Goal: Task Accomplishment & Management: Use online tool/utility

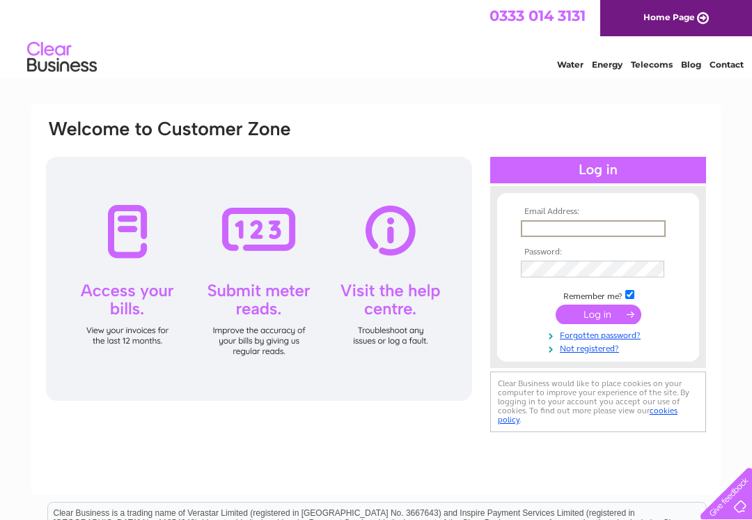
type input "[EMAIL_ADDRESS][DOMAIN_NAME]"
click at [598, 315] on input "submit" at bounding box center [599, 314] width 86 height 20
click at [596, 309] on input "submit" at bounding box center [599, 313] width 86 height 20
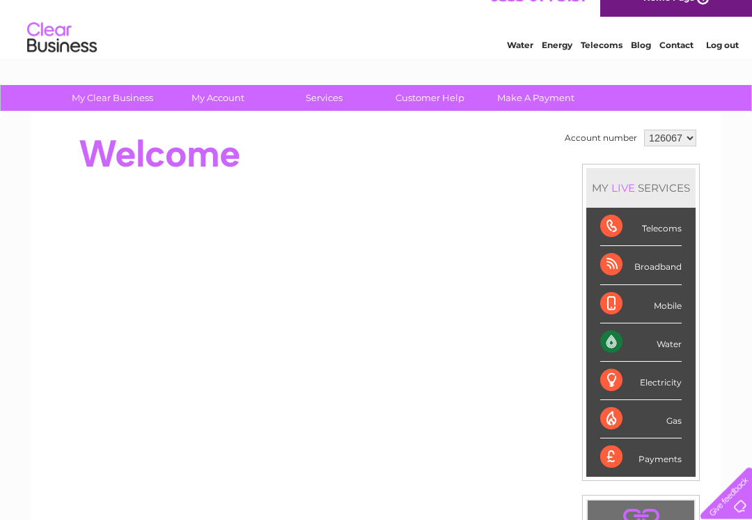
scroll to position [20, 0]
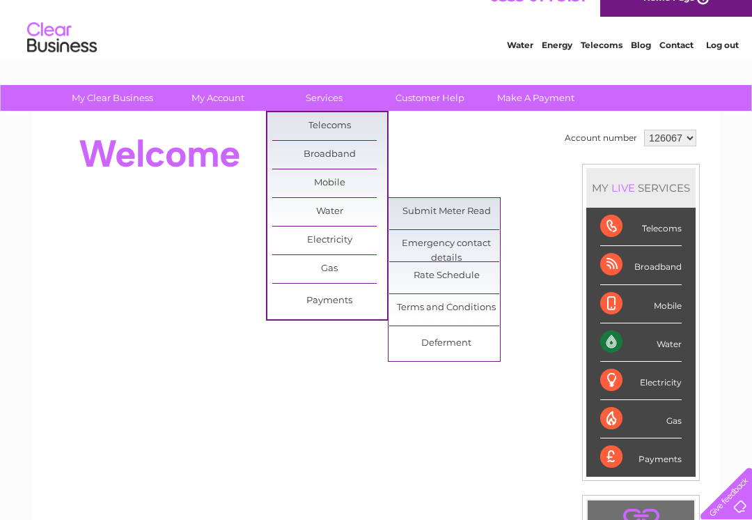
click at [474, 206] on link "Submit Meter Read" at bounding box center [446, 212] width 115 height 28
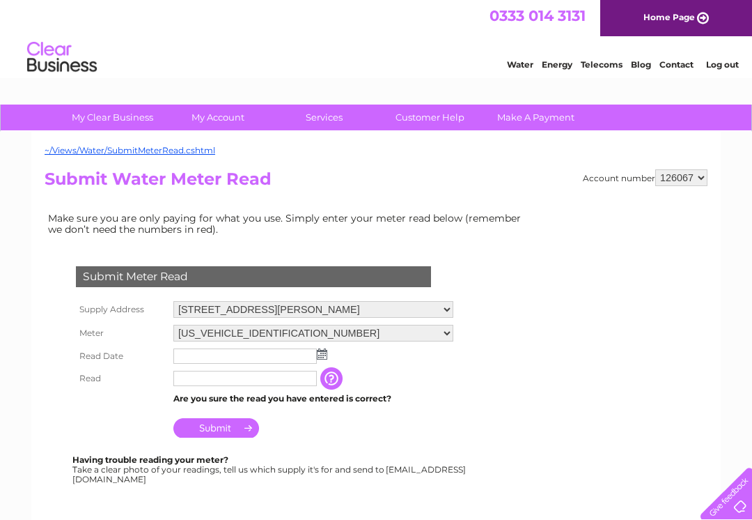
click at [226, 355] on input "text" at bounding box center [245, 355] width 144 height 15
click at [325, 354] on img at bounding box center [323, 354] width 10 height 11
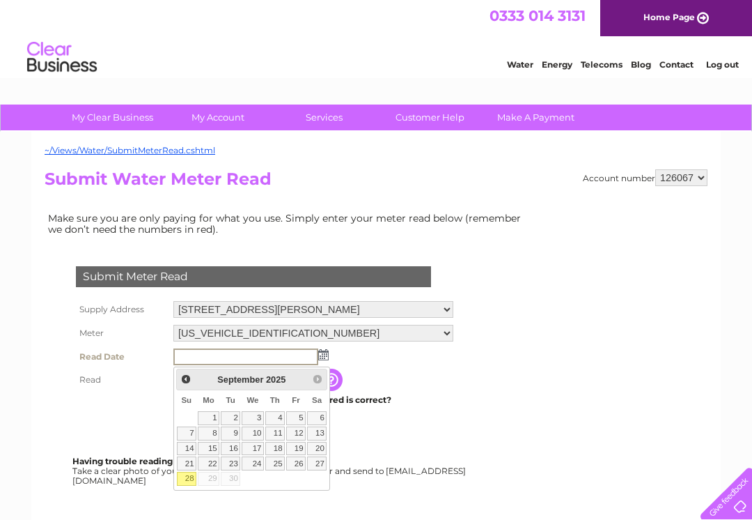
click at [194, 481] on link "28" at bounding box center [187, 479] width 20 height 14
type input "[DATE]"
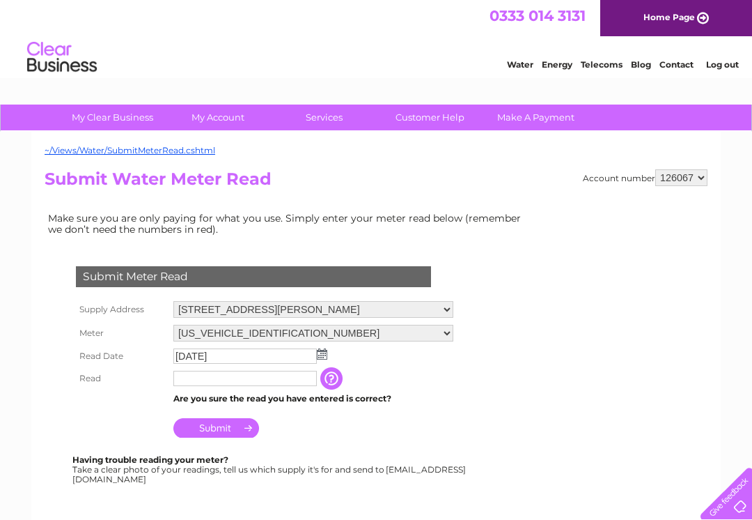
click at [215, 380] on input "text" at bounding box center [245, 378] width 144 height 15
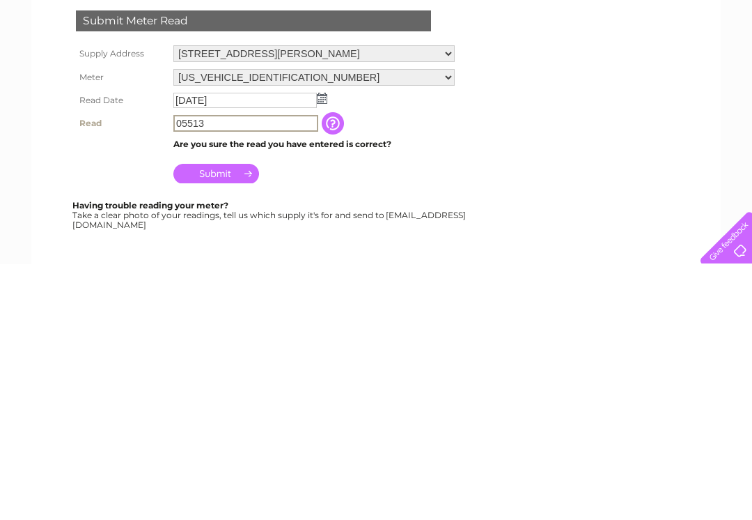
type input "05513"
click at [222, 419] on input "Submit" at bounding box center [216, 429] width 86 height 20
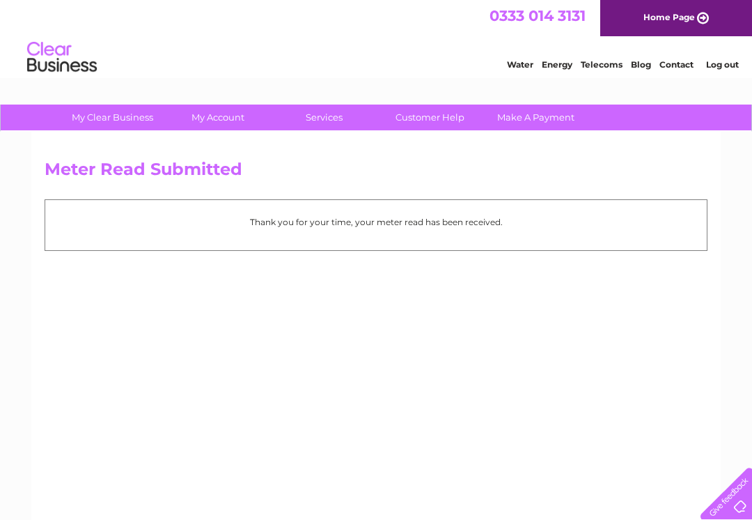
scroll to position [17, 0]
